Goal: Complete application form

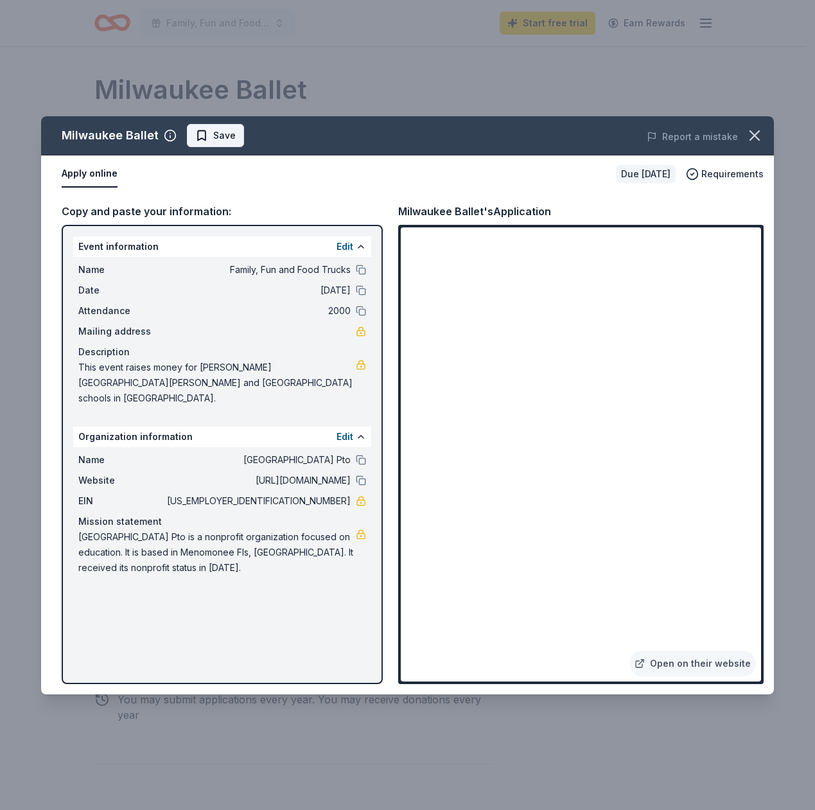
click at [215, 131] on span "Save" at bounding box center [224, 135] width 22 height 15
click at [757, 143] on icon "button" at bounding box center [755, 136] width 18 height 18
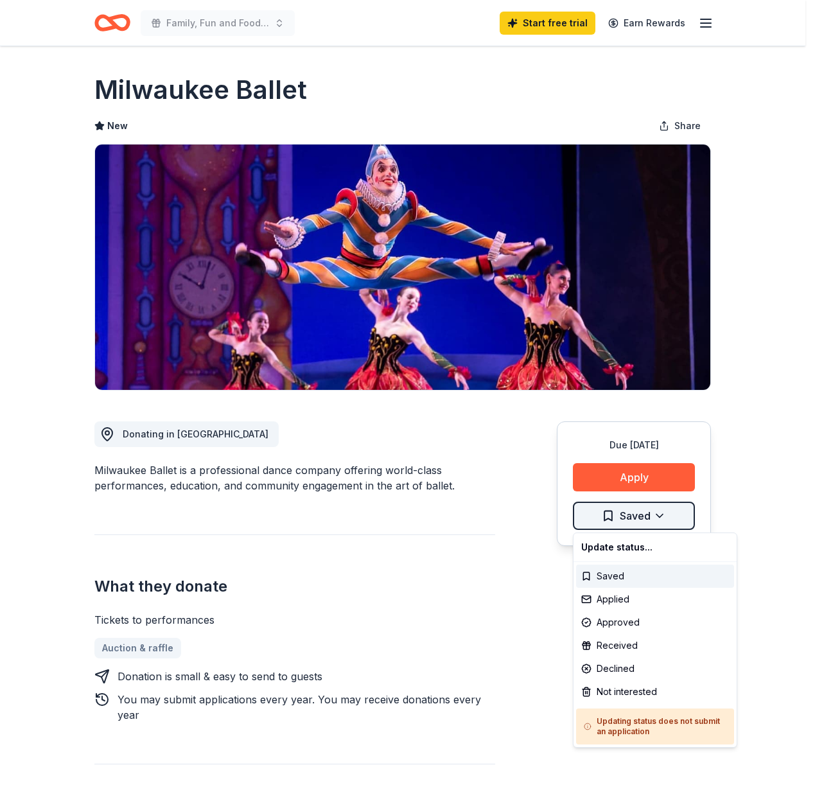
click at [665, 517] on html "Family, Fun and Food Trucks Start free trial Earn Rewards Due [DATE] Share Milw…" at bounding box center [407, 405] width 815 height 810
click at [620, 595] on div "Applied" at bounding box center [655, 599] width 158 height 23
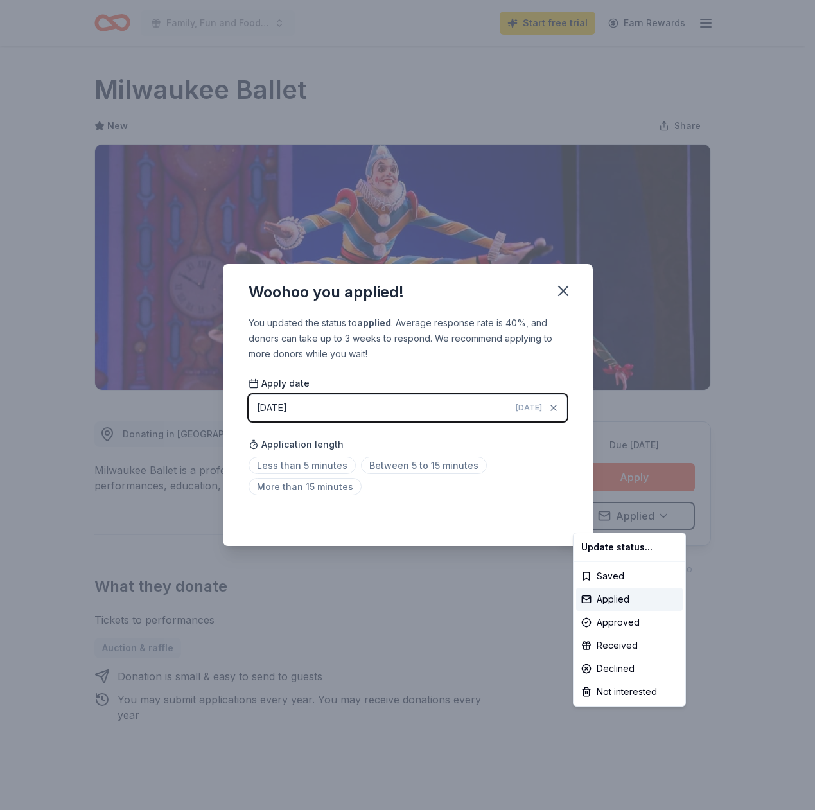
click at [389, 467] on html "Family, Fun and Food Trucks Start free trial Earn Rewards Due [DATE] Share Milw…" at bounding box center [407, 405] width 815 height 810
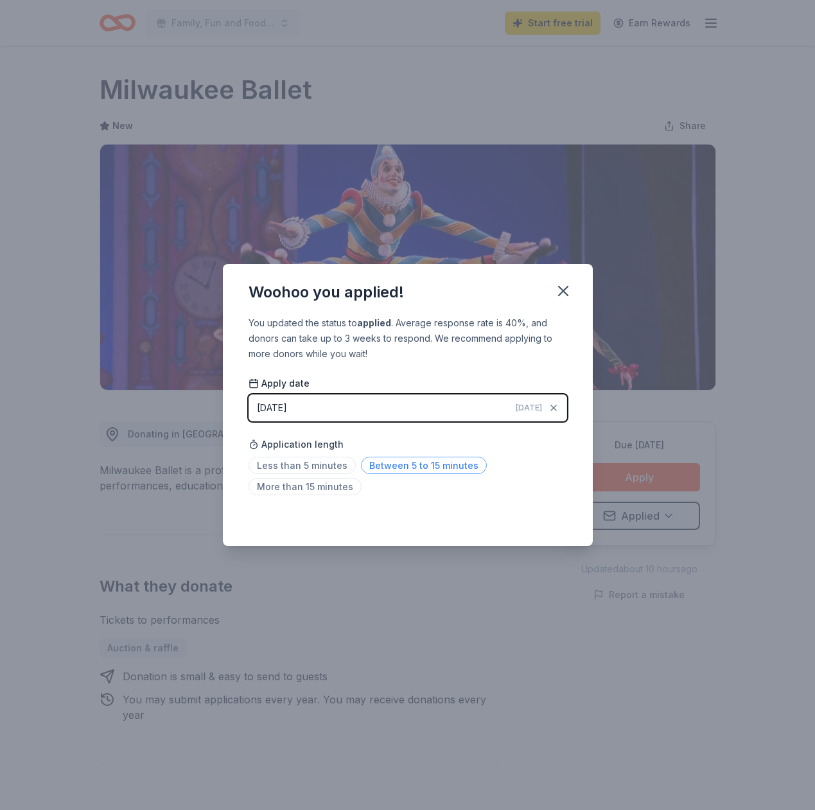
click at [394, 463] on span "Between 5 to 15 minutes" at bounding box center [424, 465] width 126 height 17
click at [561, 294] on icon "button" at bounding box center [563, 291] width 18 height 18
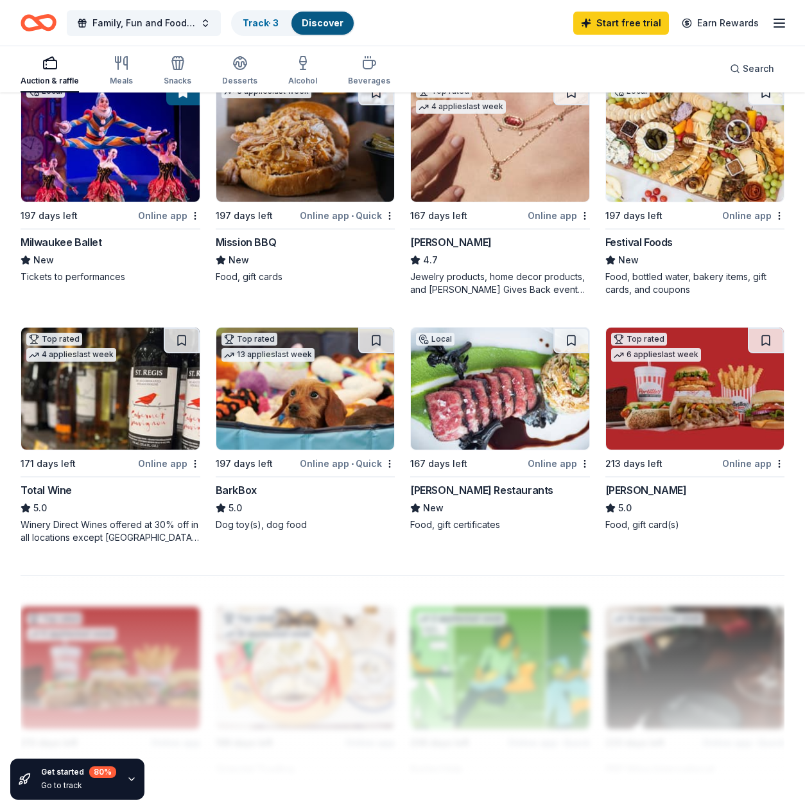
scroll to position [931, 0]
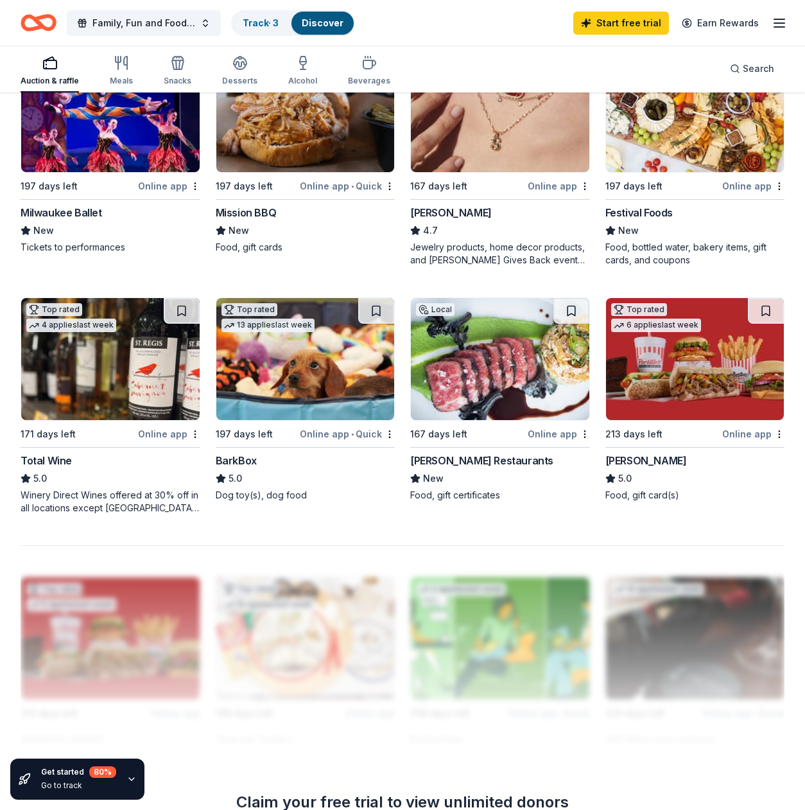
click at [502, 388] on img at bounding box center [500, 359] width 179 height 122
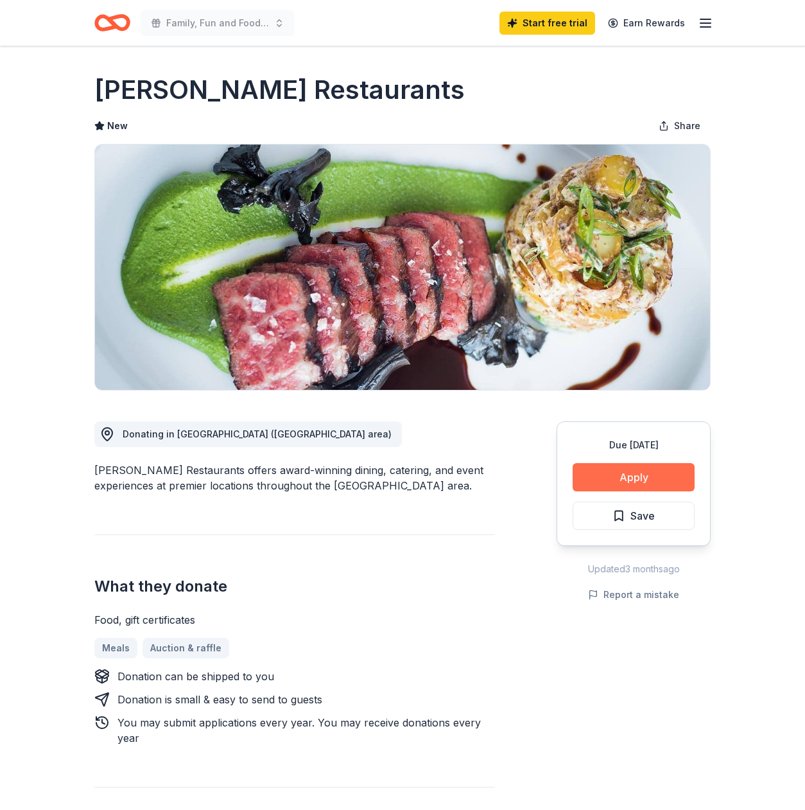
click at [635, 472] on button "Apply" at bounding box center [634, 477] width 122 height 28
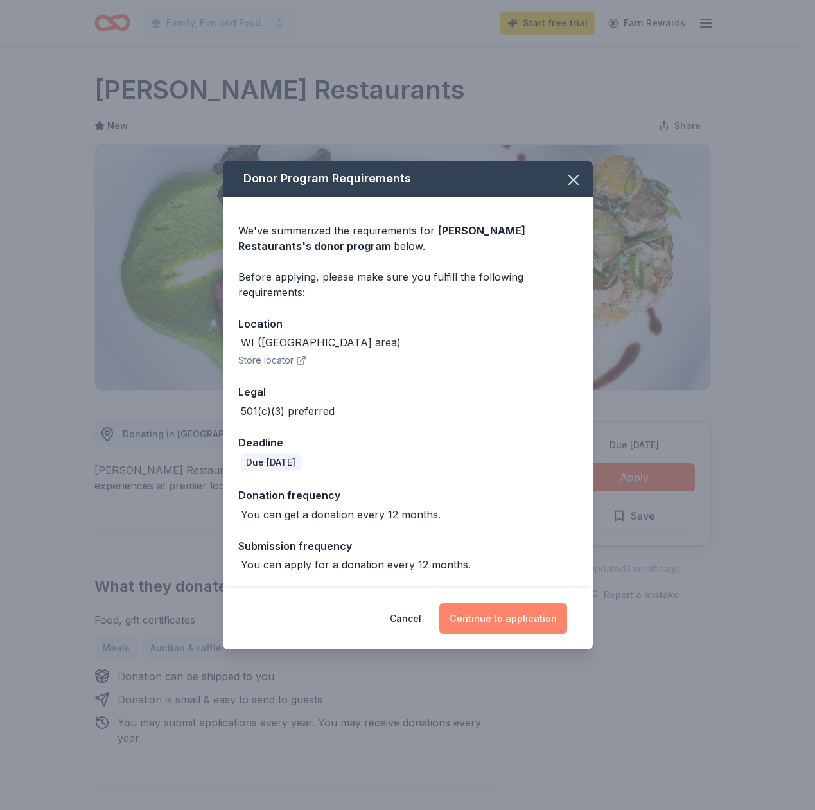
click at [520, 622] on button "Continue to application" at bounding box center [503, 618] width 128 height 31
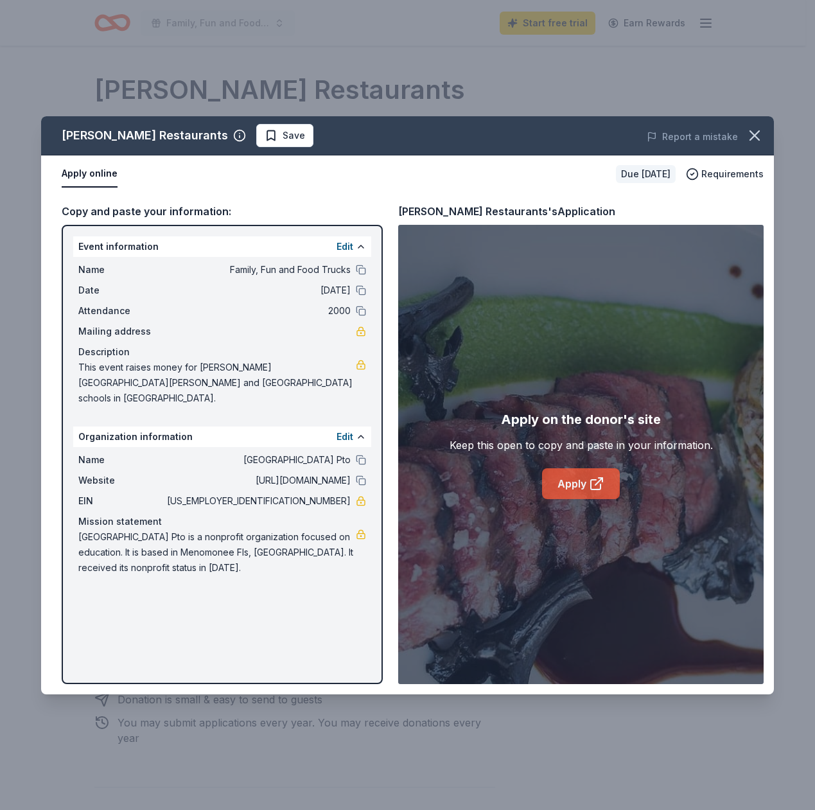
click at [594, 489] on icon at bounding box center [596, 485] width 10 height 10
click at [359, 475] on button at bounding box center [361, 480] width 10 height 10
click at [761, 137] on icon "button" at bounding box center [755, 136] width 18 height 18
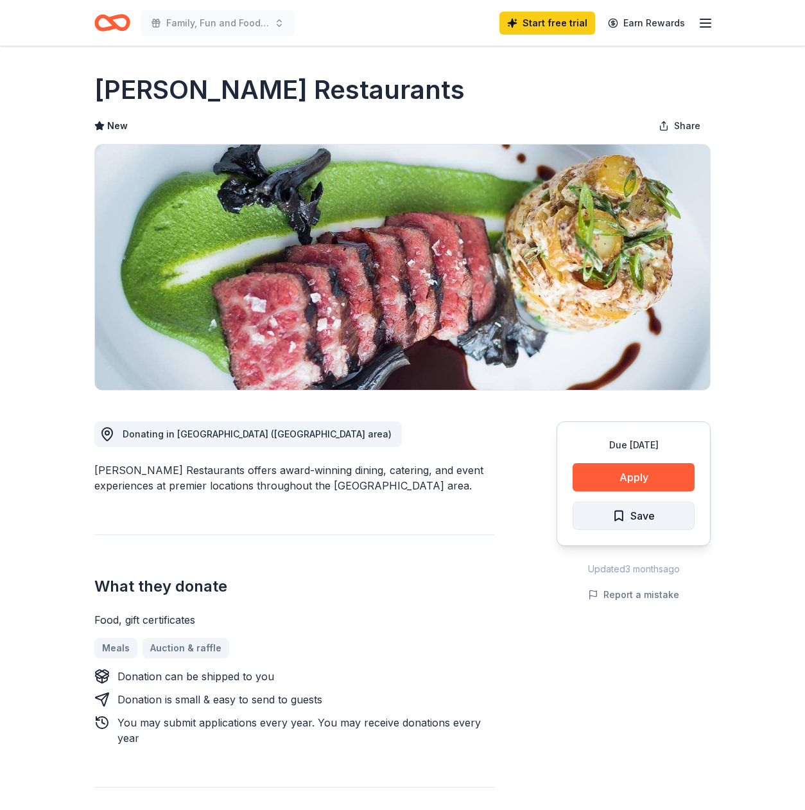
click at [665, 511] on button "Save" at bounding box center [634, 516] width 122 height 28
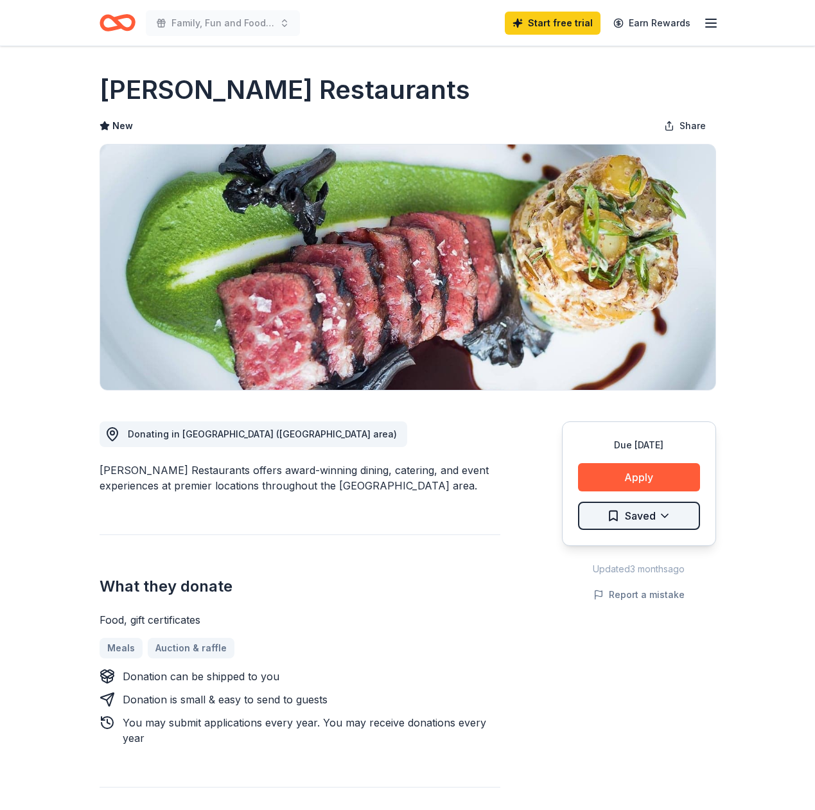
click at [658, 514] on html "Family, Fun and Food Trucks Start free trial Earn Rewards Due in 167 days Share…" at bounding box center [407, 405] width 815 height 810
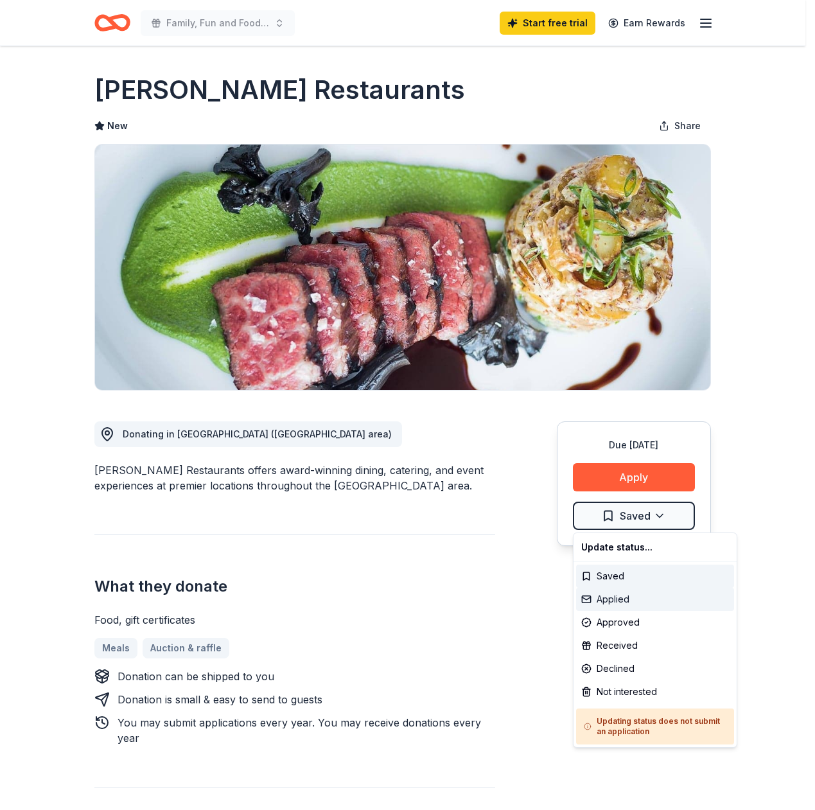
click at [637, 602] on div "Applied" at bounding box center [655, 599] width 158 height 23
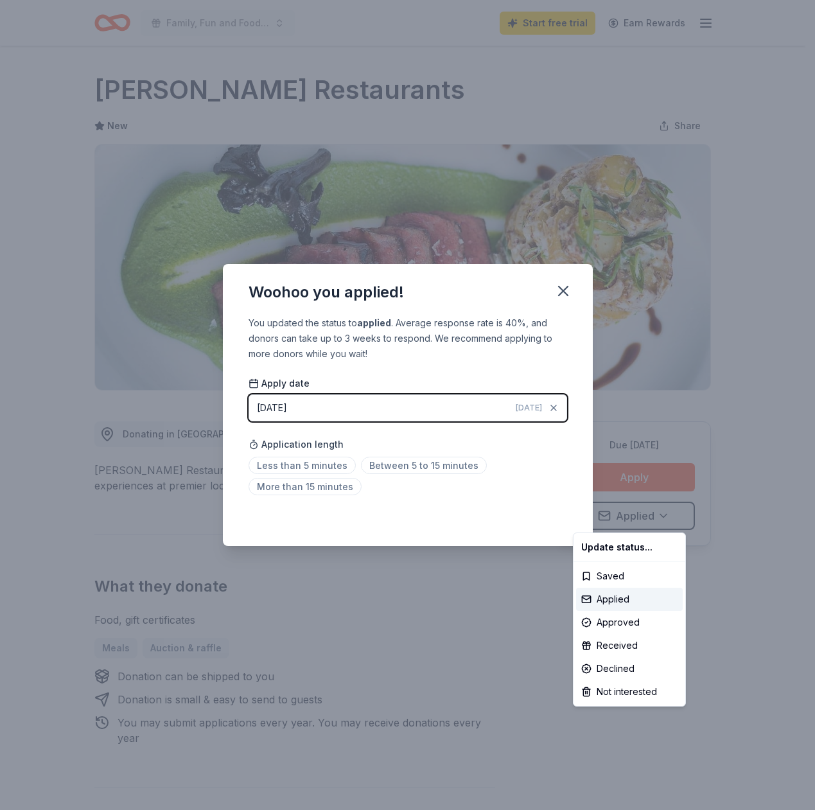
click at [384, 465] on html "Family, Fun and Food Trucks Start free trial Earn Rewards Due in 167 days Share…" at bounding box center [407, 405] width 815 height 810
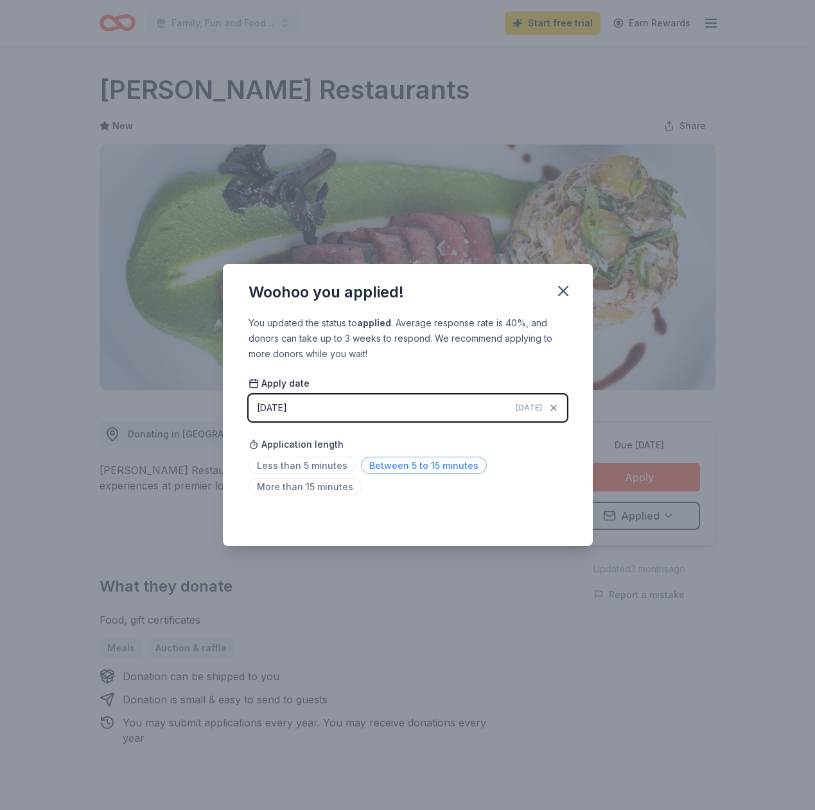
click at [394, 468] on span "Between 5 to 15 minutes" at bounding box center [424, 465] width 126 height 17
click at [565, 294] on icon "button" at bounding box center [563, 291] width 18 height 18
